Goal: Information Seeking & Learning: Learn about a topic

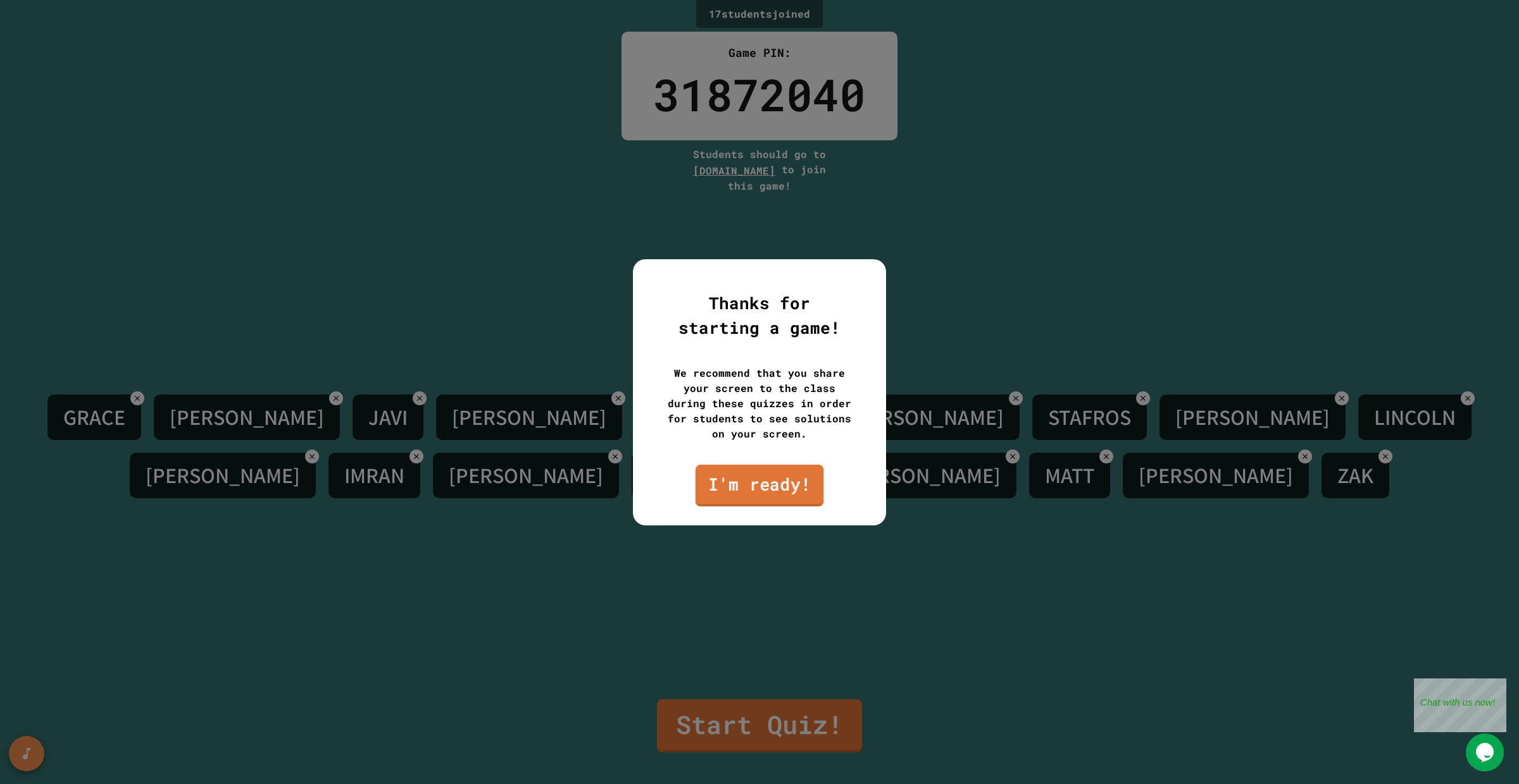
click at [782, 491] on link "I'm ready!" at bounding box center [759, 485] width 129 height 42
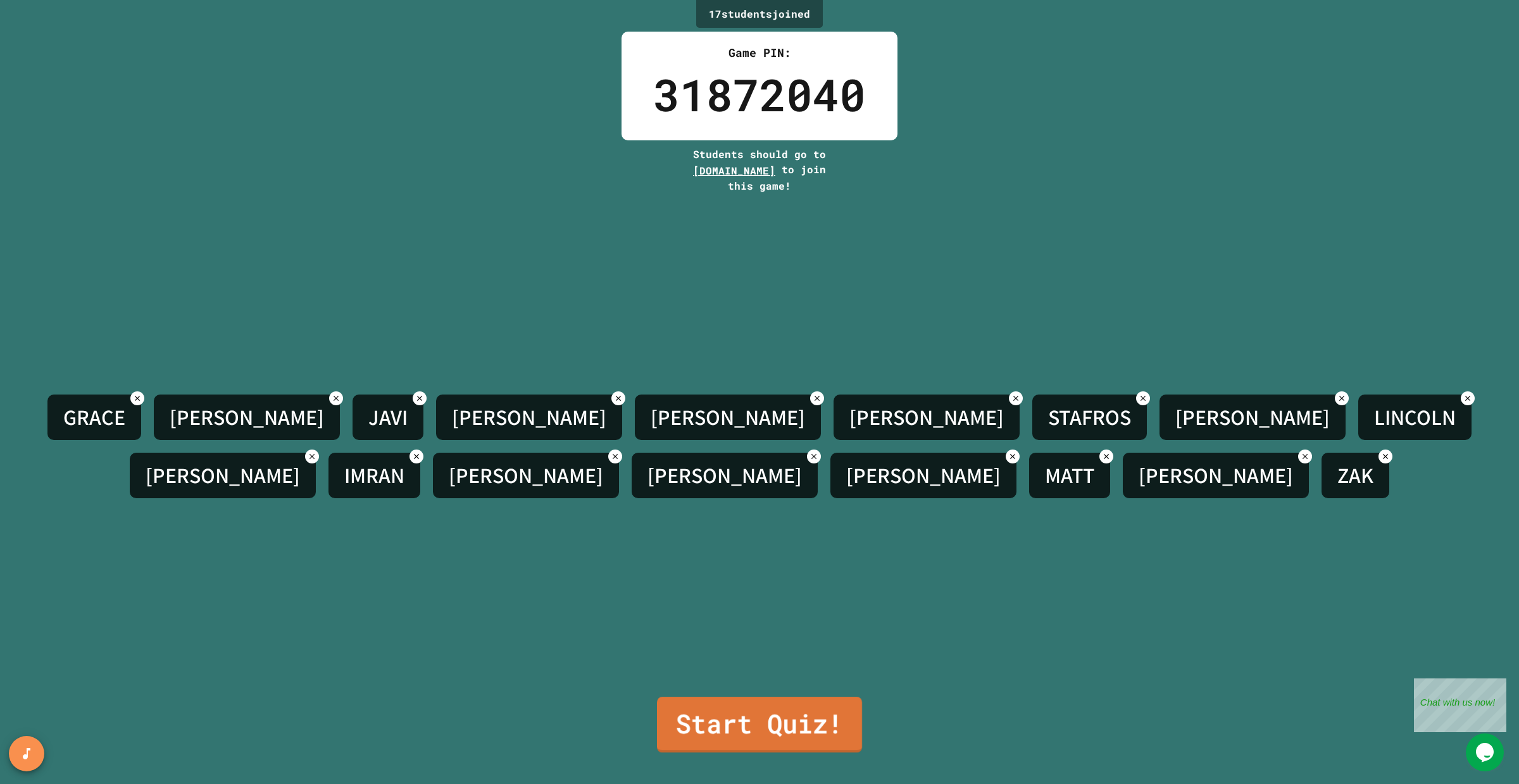
click at [801, 741] on link "Start Quiz!" at bounding box center [759, 725] width 205 height 56
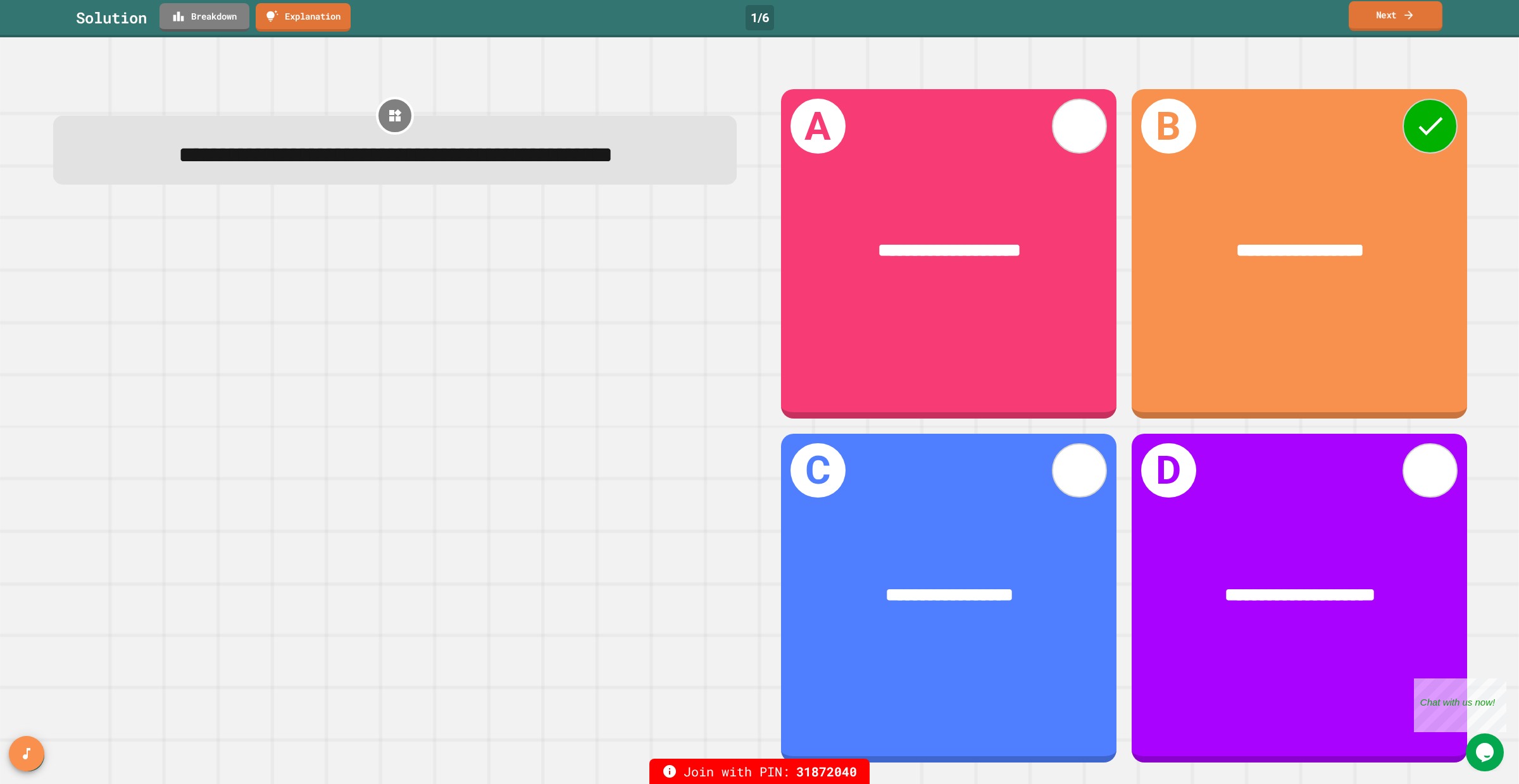
click at [1400, 17] on link "Next" at bounding box center [1395, 16] width 94 height 30
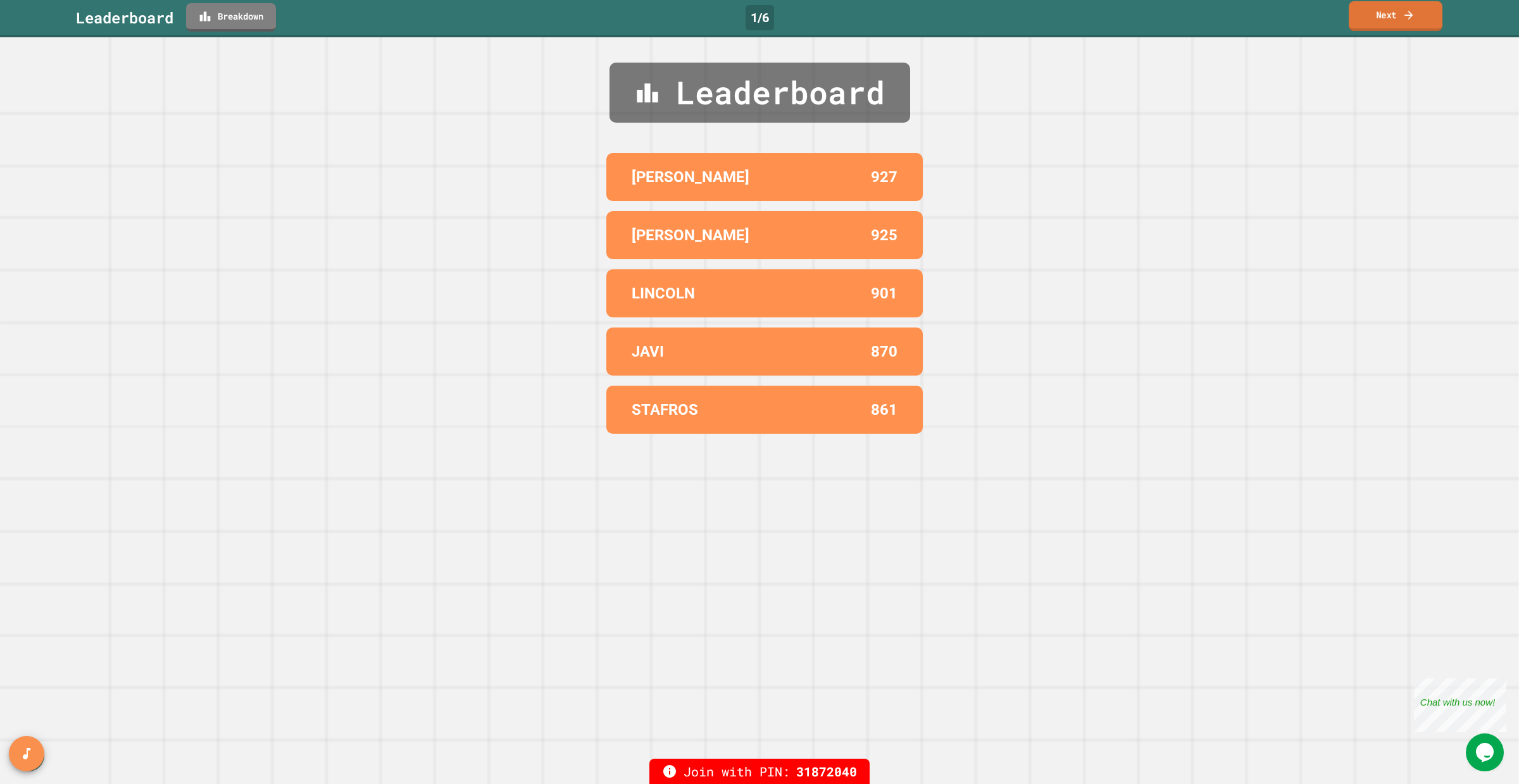
click at [1395, 17] on link "Next" at bounding box center [1395, 16] width 94 height 30
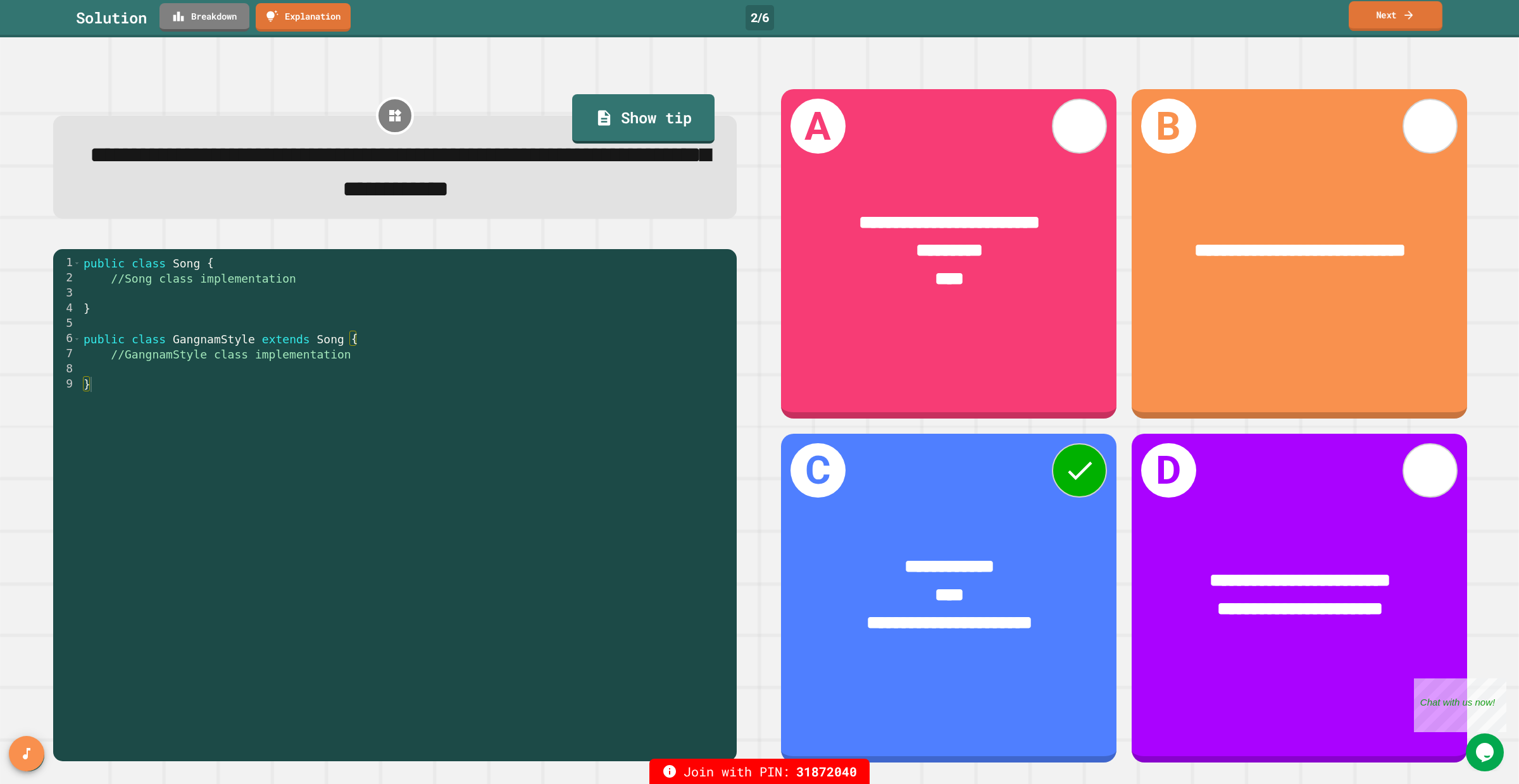
click at [1391, 22] on link "Next" at bounding box center [1395, 16] width 94 height 30
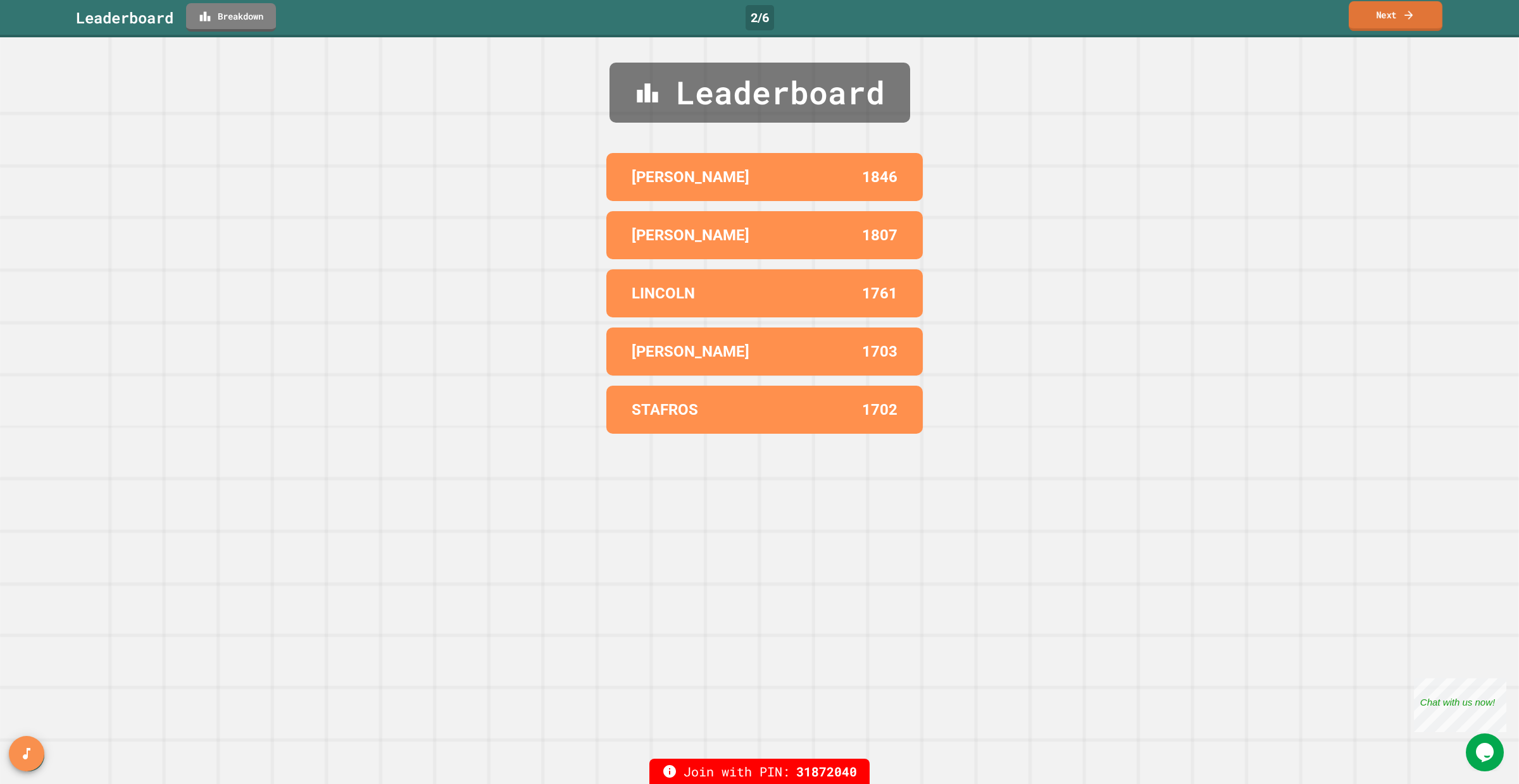
click at [1391, 22] on link "Next" at bounding box center [1395, 16] width 94 height 30
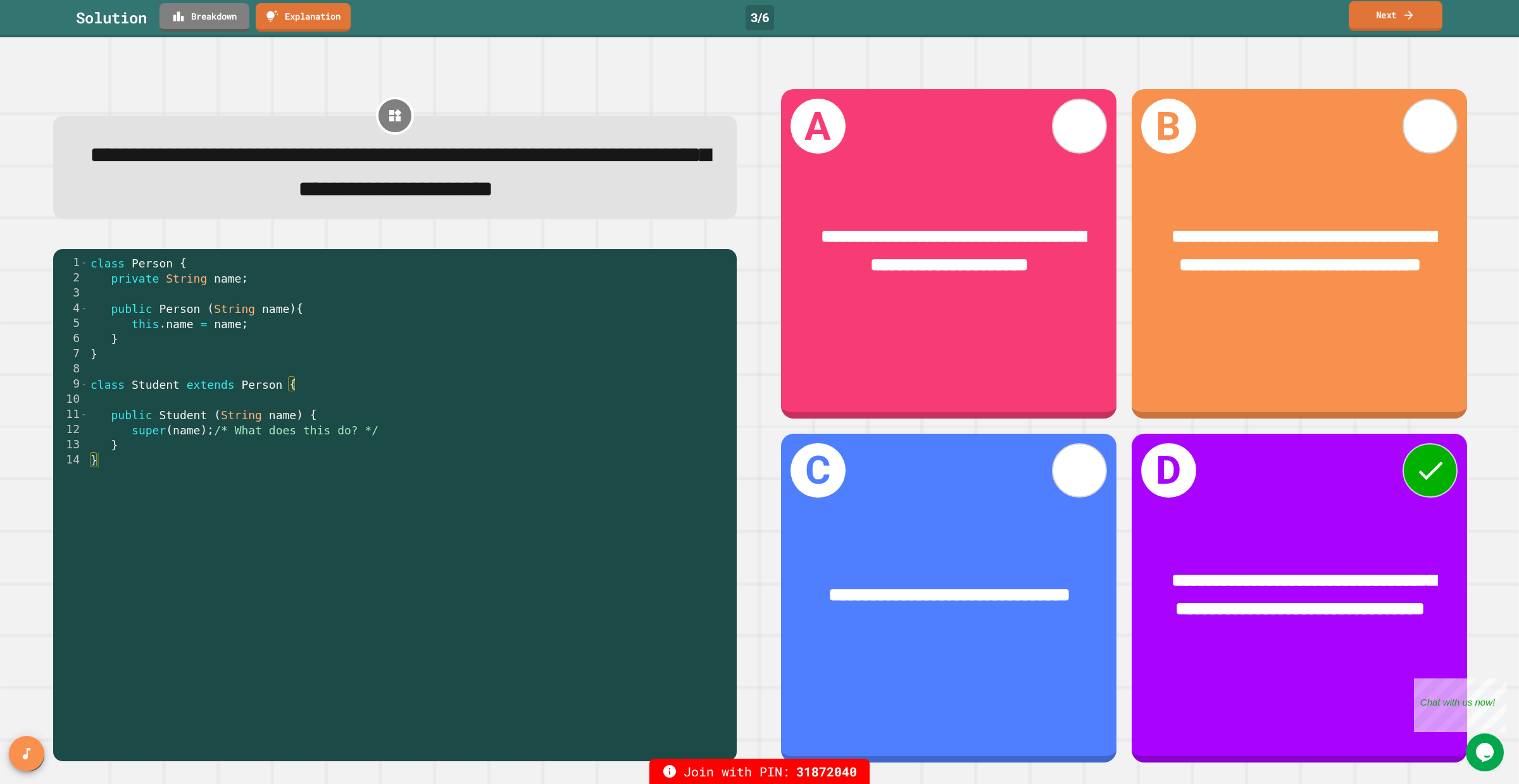
click at [1391, 22] on link "Next" at bounding box center [1395, 16] width 94 height 30
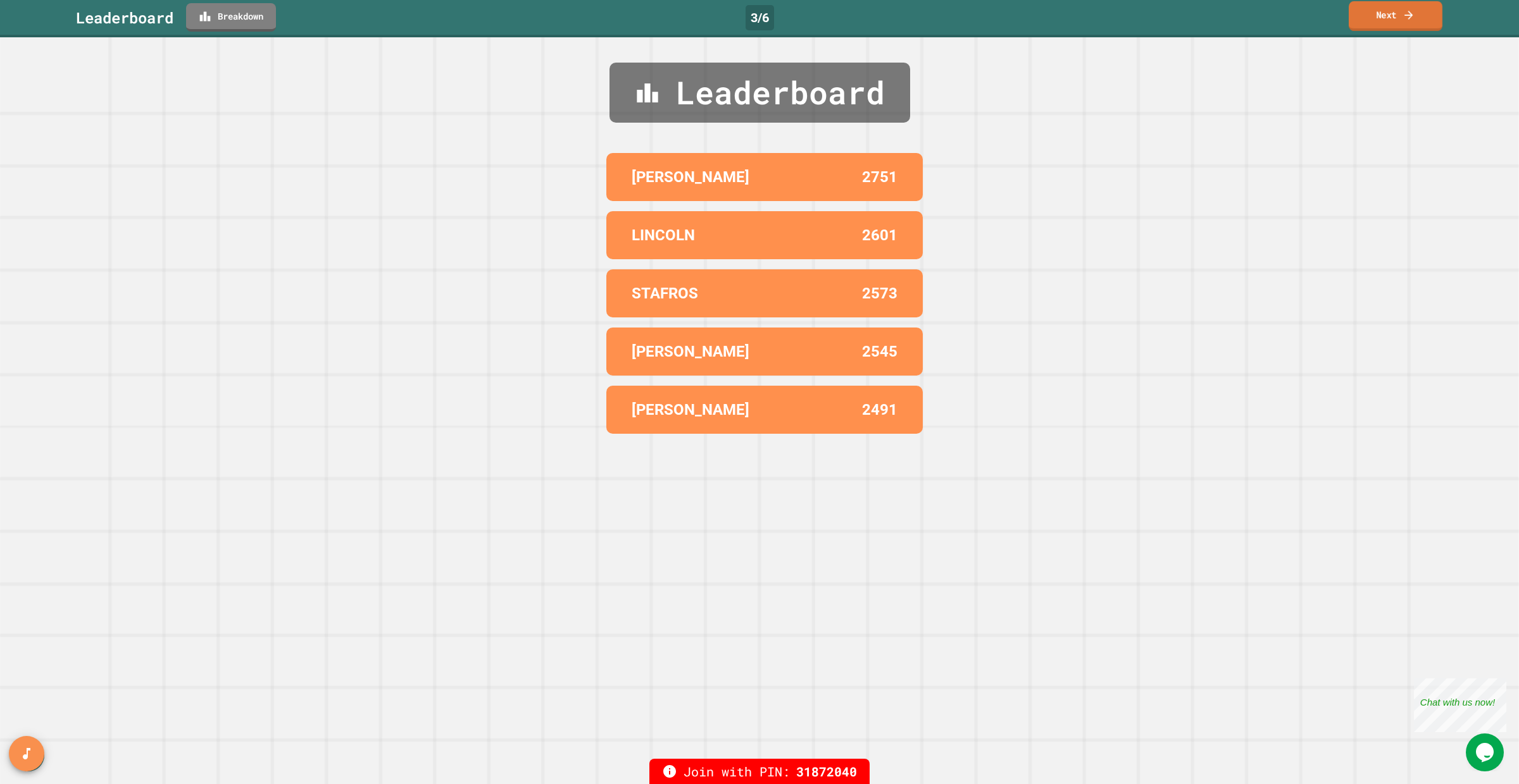
click at [1391, 22] on link "Next" at bounding box center [1395, 16] width 94 height 30
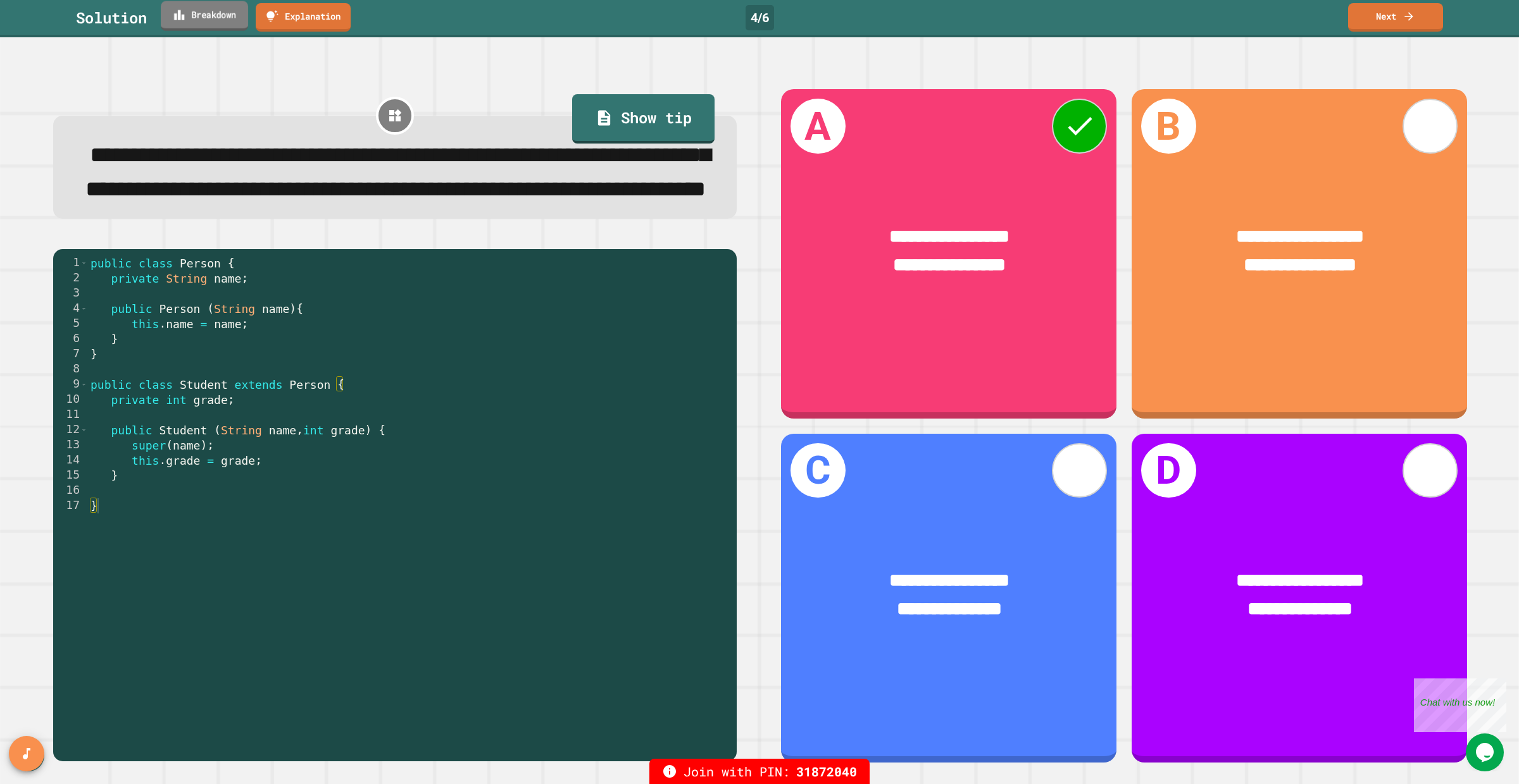
click at [224, 17] on link "Breakdown" at bounding box center [204, 16] width 88 height 30
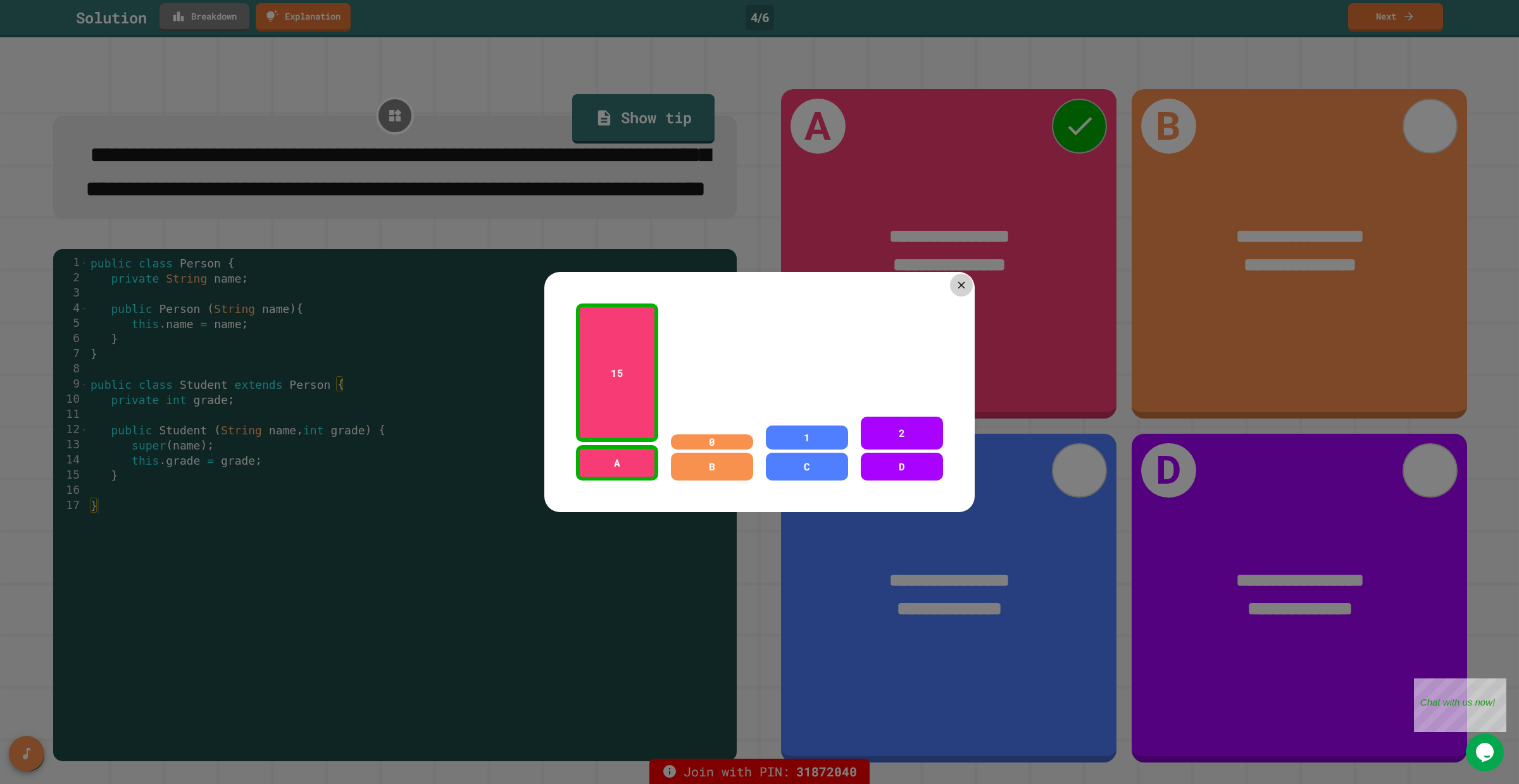
click at [955, 290] on icon at bounding box center [961, 285] width 12 height 12
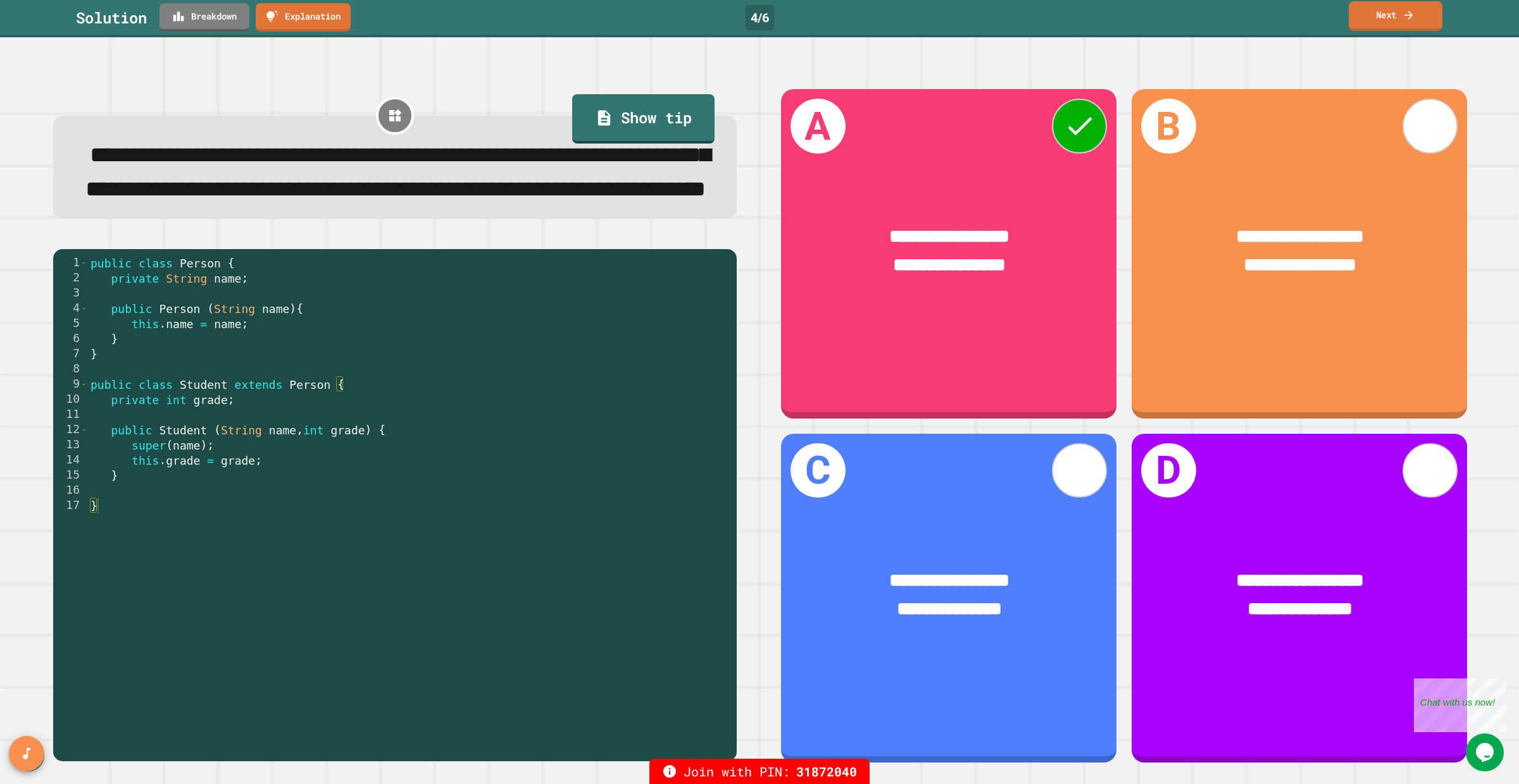
click at [1388, 19] on link "Next" at bounding box center [1395, 16] width 94 height 30
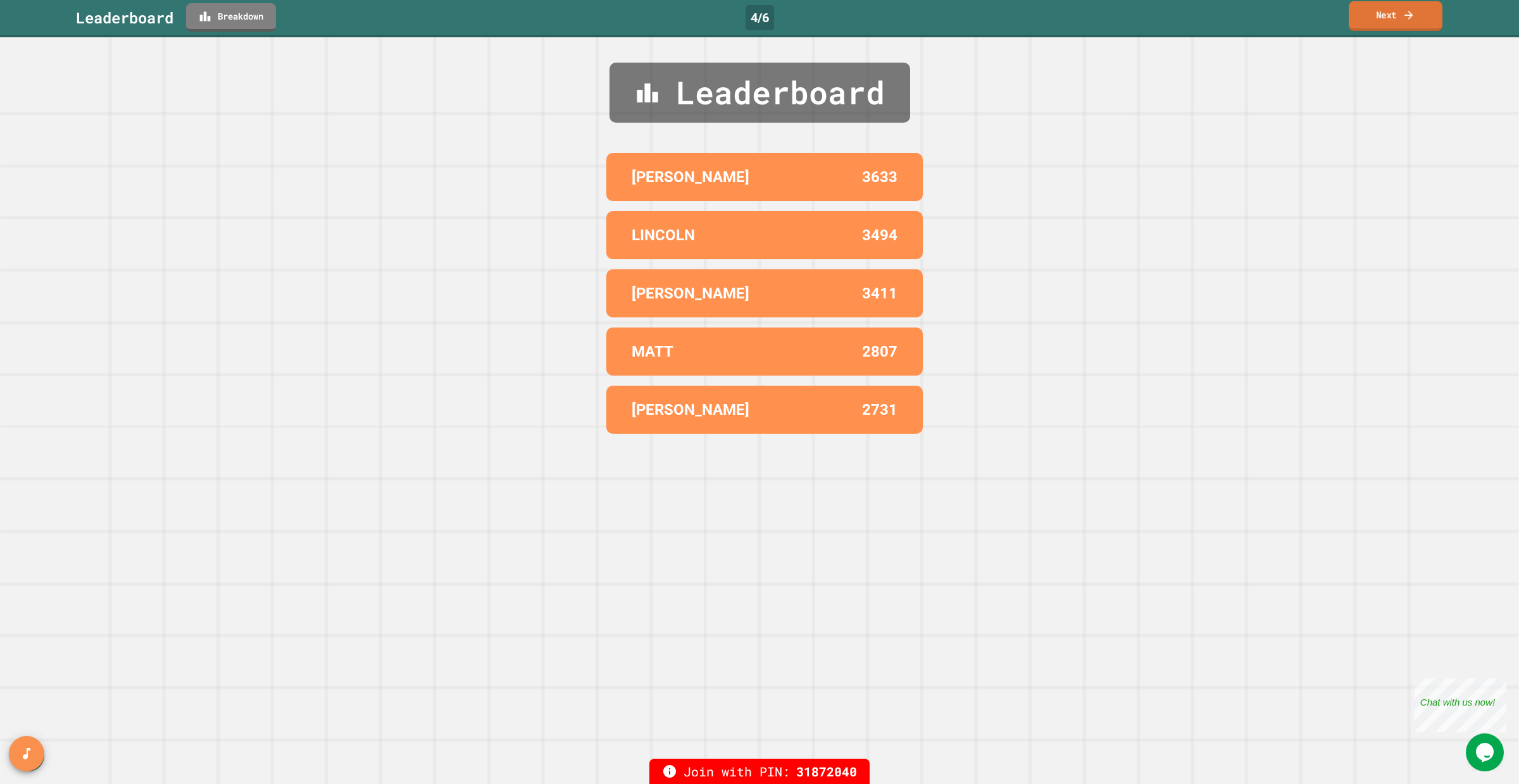
click at [1388, 19] on link "Next" at bounding box center [1395, 16] width 94 height 30
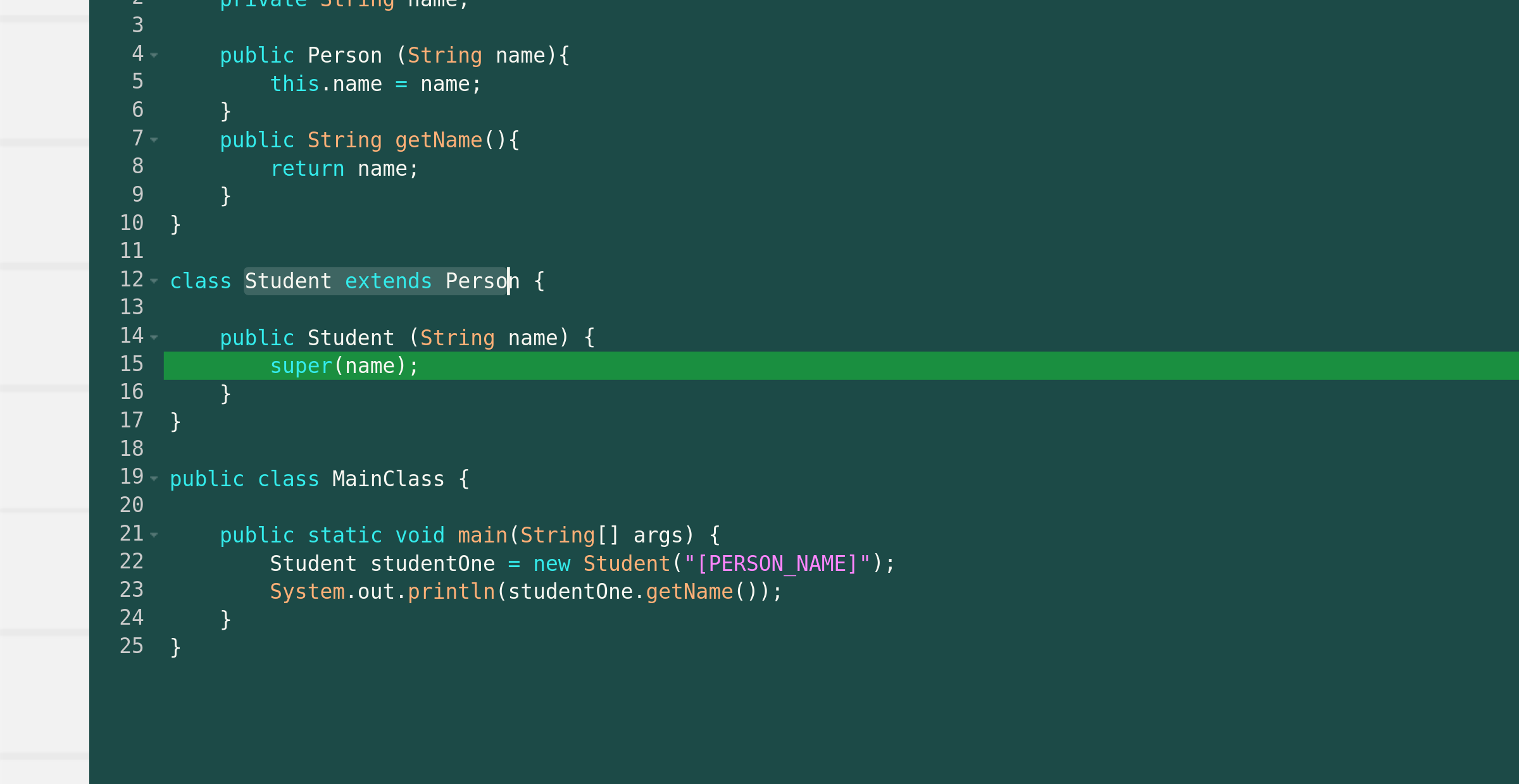
drag, startPoint x: 103, startPoint y: 371, endPoint x: 216, endPoint y: 370, distance: 113.0
click at [216, 370] on div "class Person { private String name ; public Person ( String name ) { this . nam…" at bounding box center [528, 467] width 918 height 553
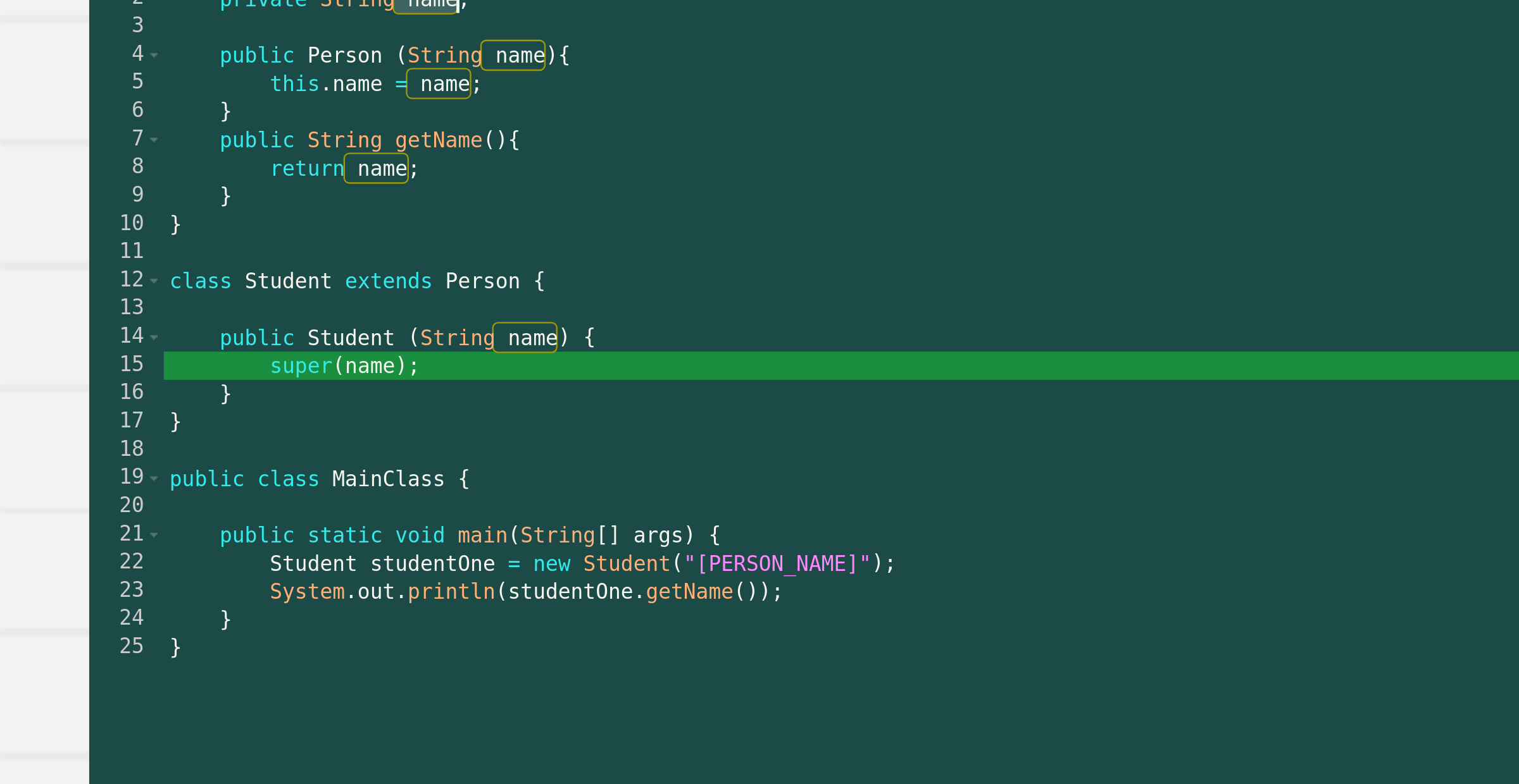
drag, startPoint x: 169, startPoint y: 249, endPoint x: 195, endPoint y: 251, distance: 26.1
click at [195, 251] on div "class Person { private String name ; public Person ( String name ) { this . nam…" at bounding box center [528, 467] width 918 height 553
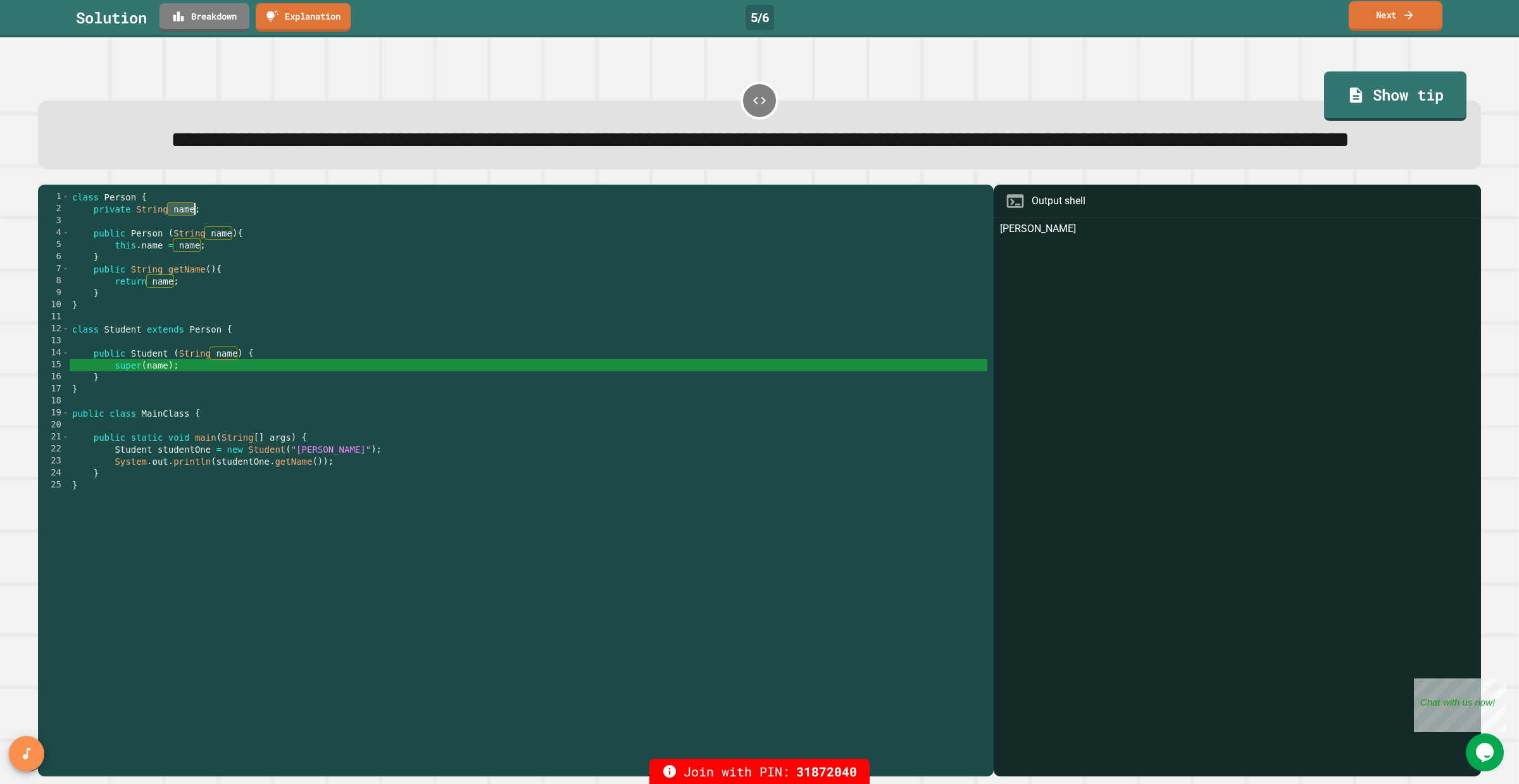
click at [1394, 16] on link "Next" at bounding box center [1395, 16] width 94 height 30
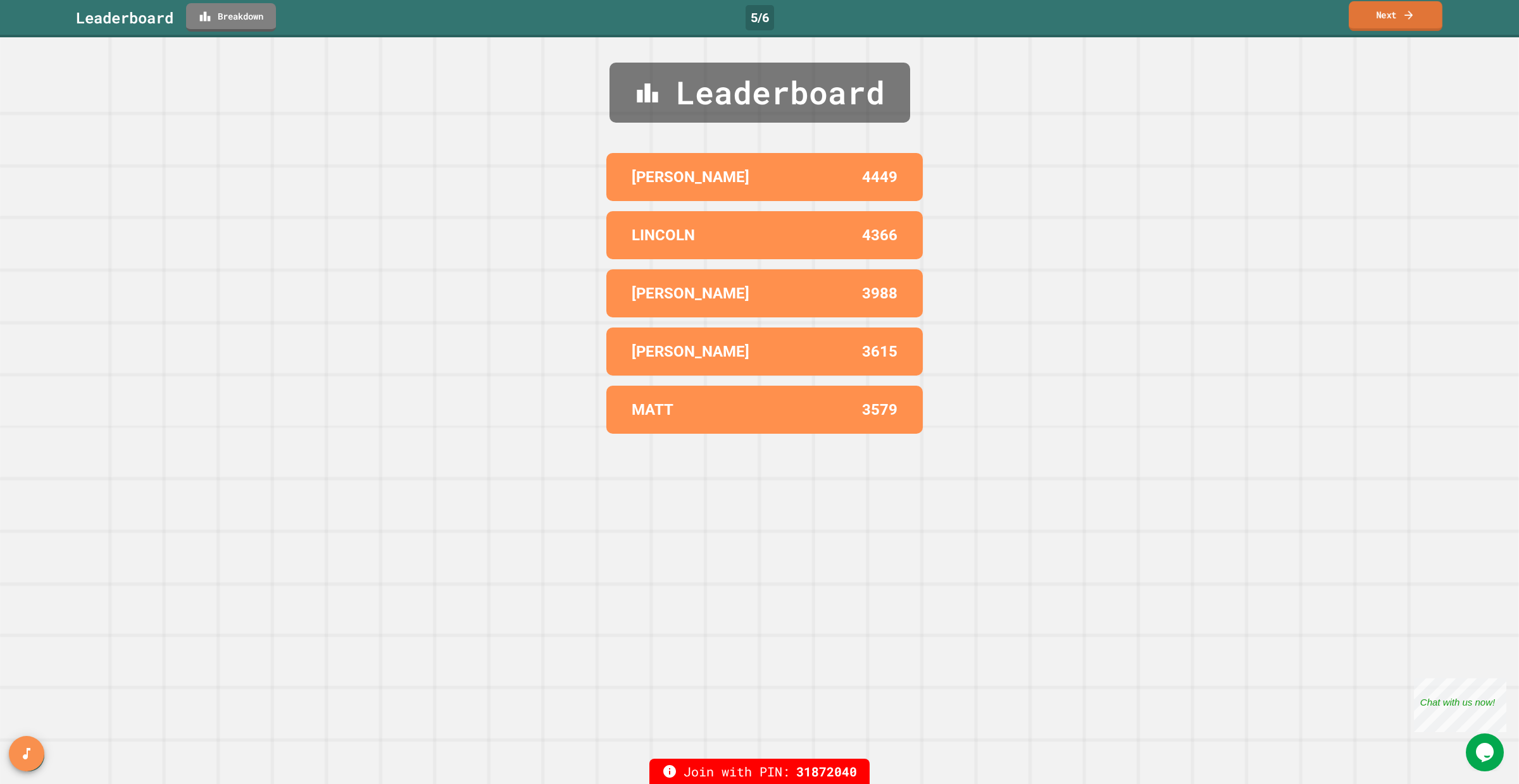
click at [1391, 24] on link "Next" at bounding box center [1395, 16] width 94 height 30
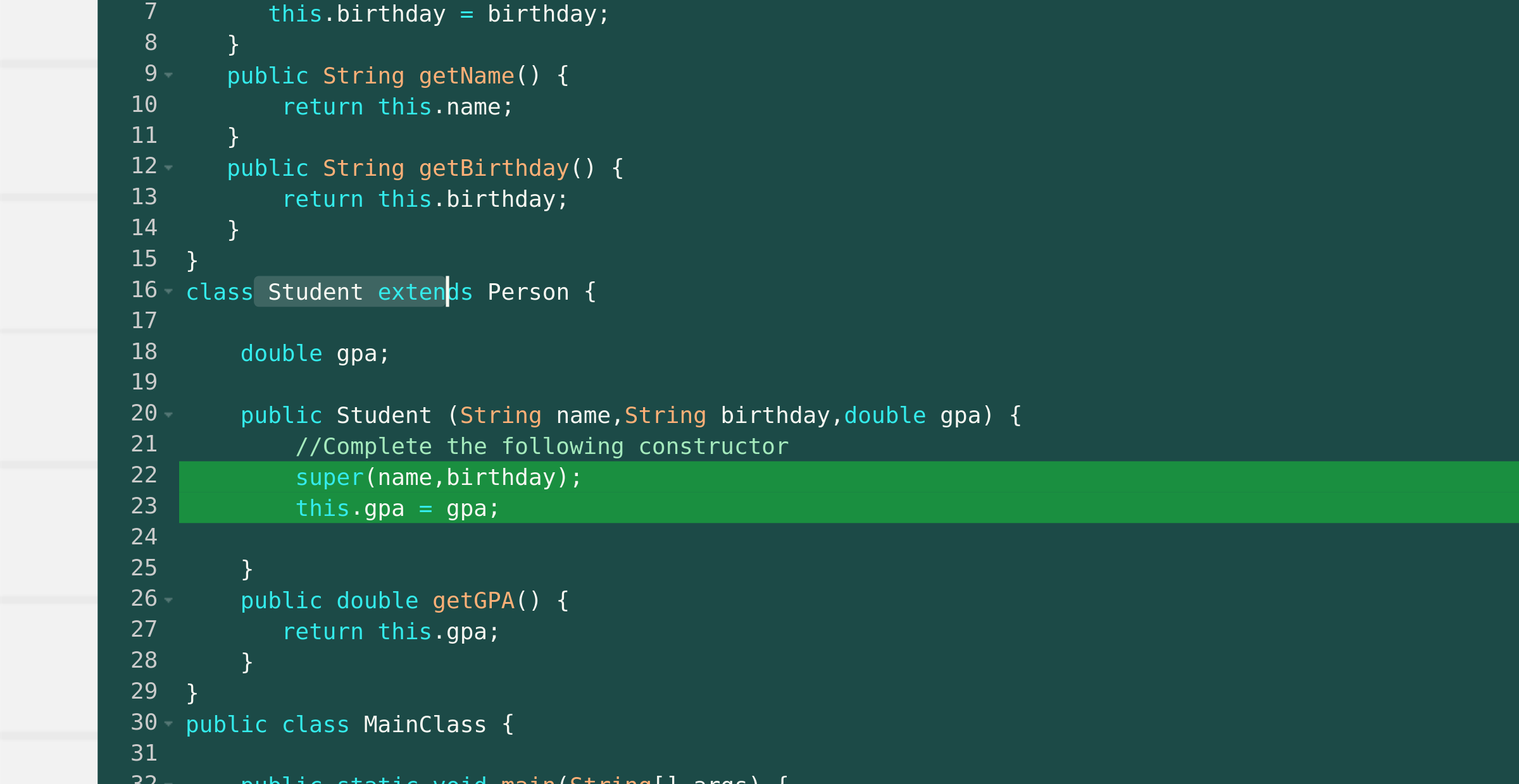
drag, startPoint x: 96, startPoint y: 418, endPoint x: 172, endPoint y: 416, distance: 76.0
click at [172, 416] on div "class Person { private String name ; private String birthday ; public Person ( …" at bounding box center [528, 501] width 918 height 553
click at [155, 447] on div "class Person { private String name ; private String birthday ; public Person ( …" at bounding box center [528, 501] width 918 height 553
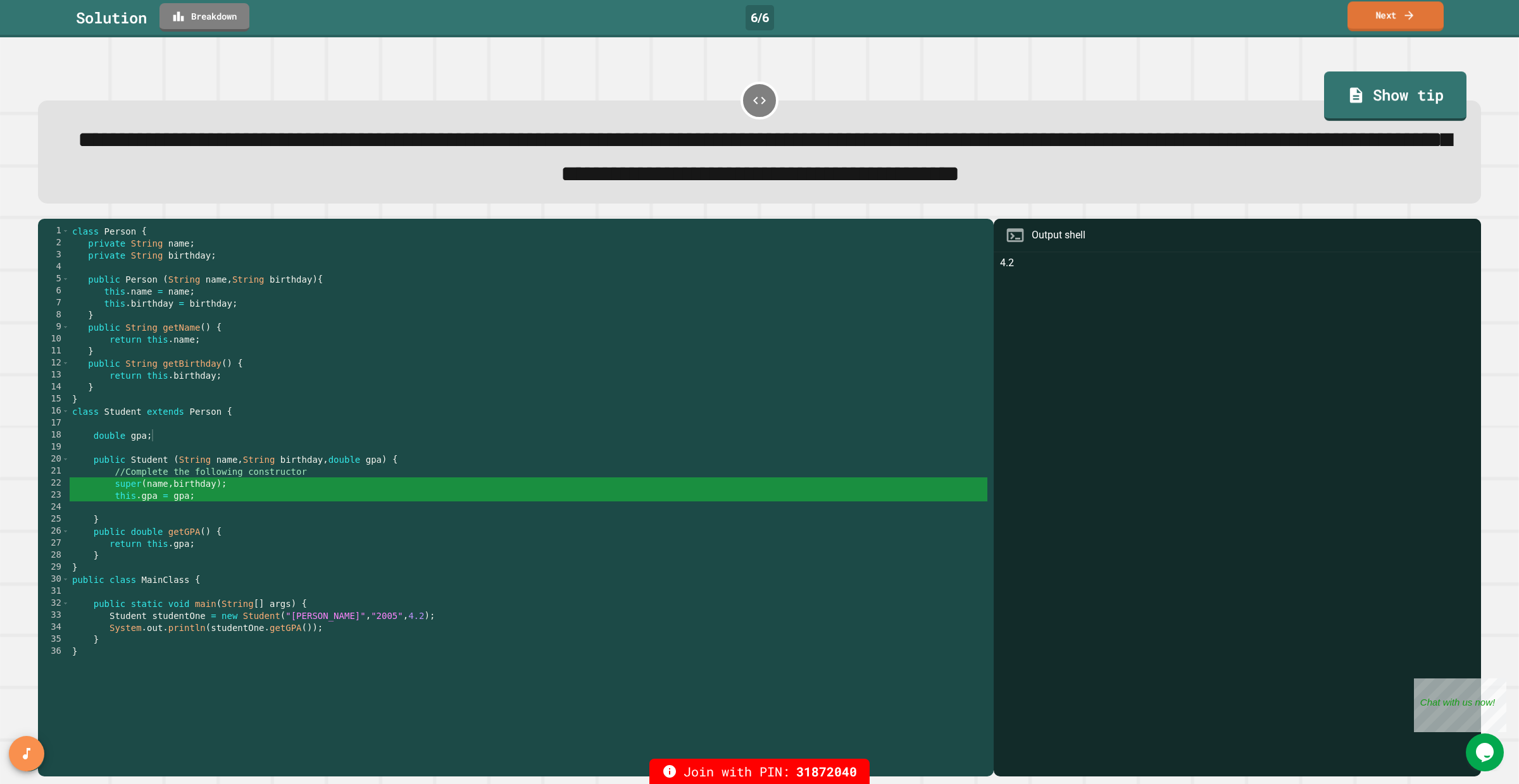
click at [1408, 21] on icon at bounding box center [1409, 14] width 12 height 13
